Goal: Feedback & Contribution: Leave review/rating

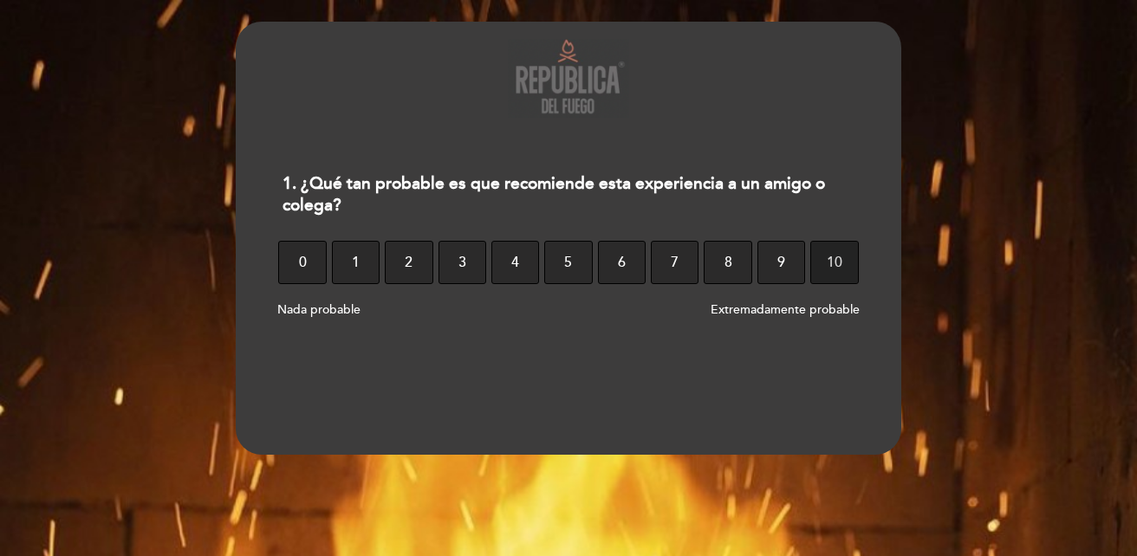
click at [850, 255] on button "10" at bounding box center [834, 262] width 48 height 43
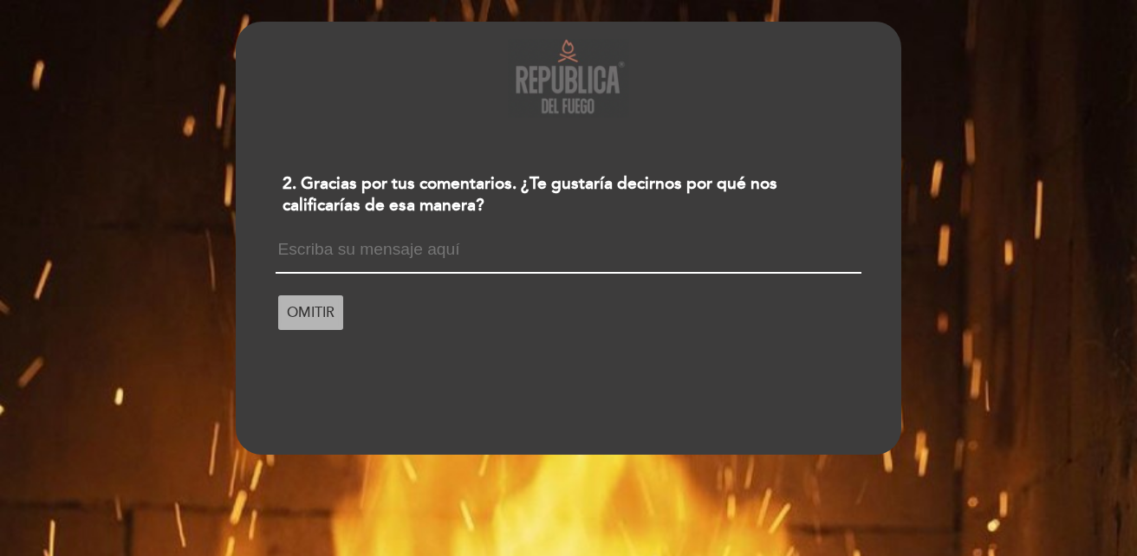
click at [315, 306] on span "OMITIR" at bounding box center [311, 313] width 48 height 49
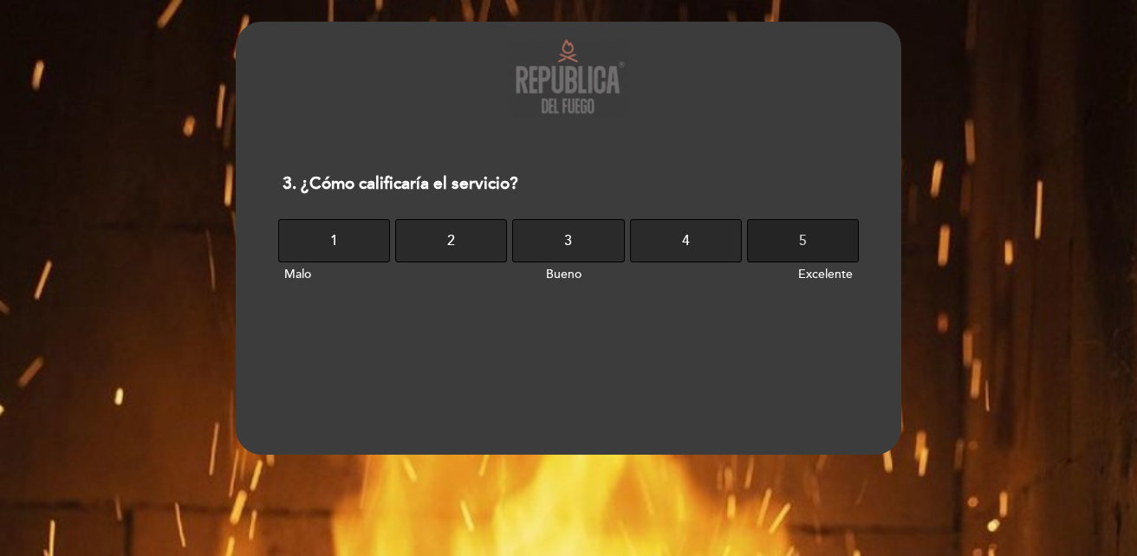
click at [854, 224] on button "5" at bounding box center [803, 240] width 112 height 43
click at [853, 224] on button "5" at bounding box center [803, 240] width 112 height 43
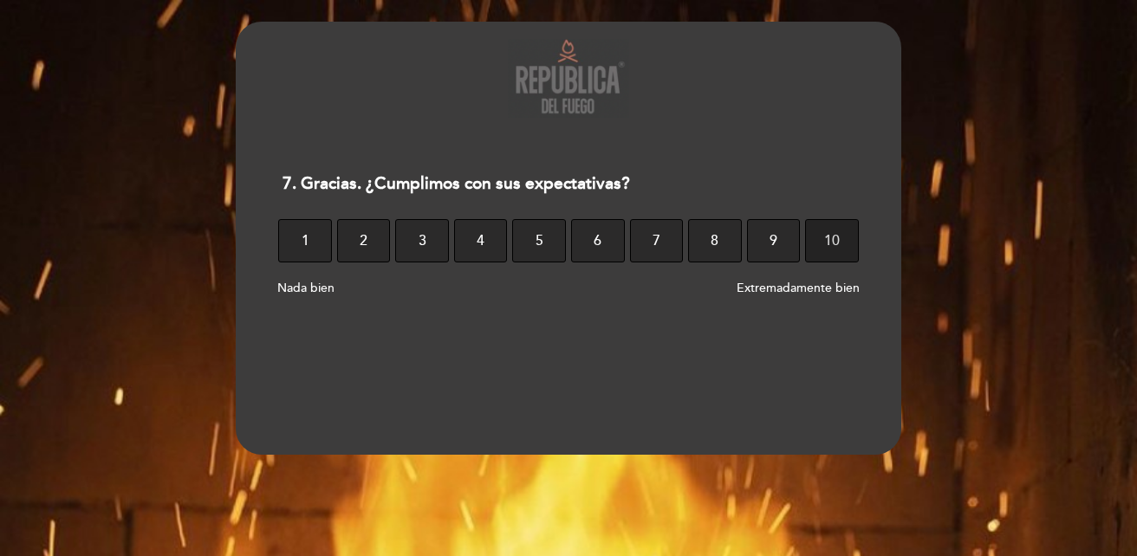
click at [832, 234] on span "10" at bounding box center [832, 241] width 16 height 49
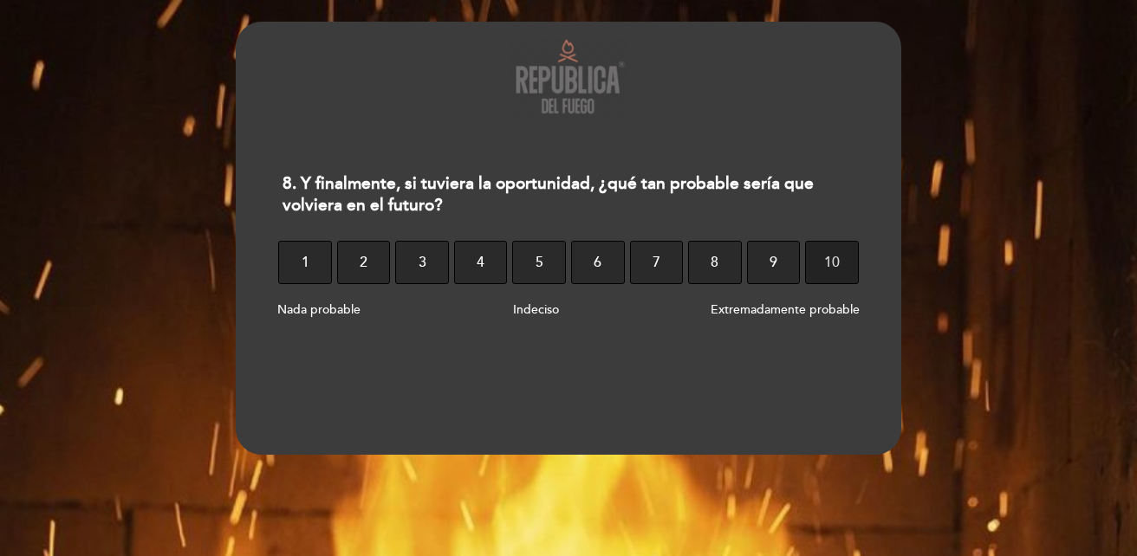
click at [828, 269] on span "10" at bounding box center [832, 262] width 16 height 49
select select "pt"
